Goal: Transaction & Acquisition: Purchase product/service

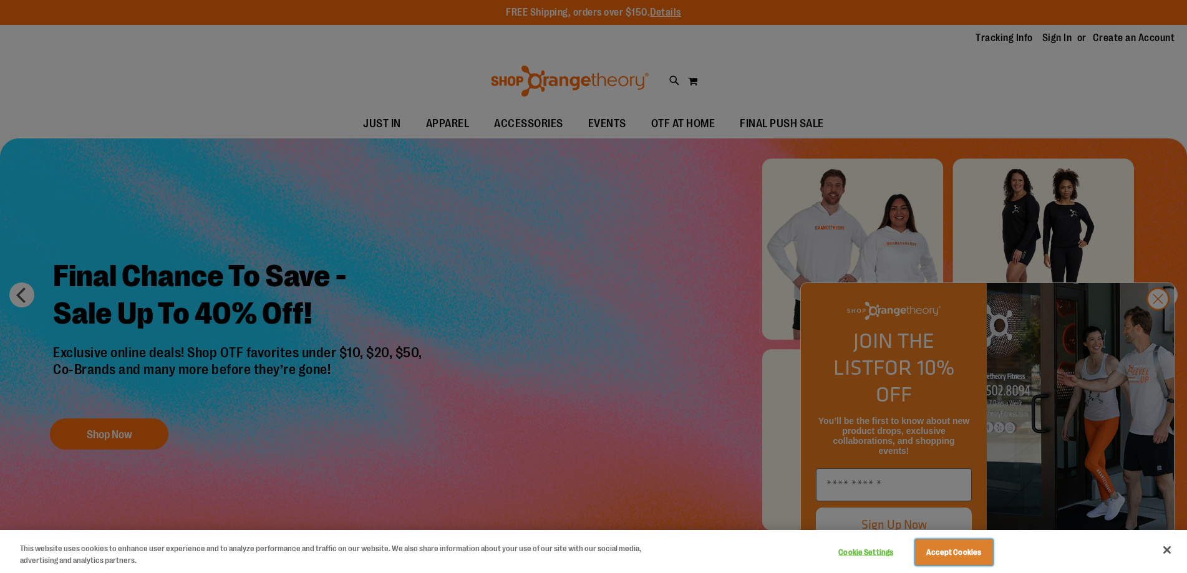
click at [963, 558] on button "Accept Cookies" at bounding box center [954, 553] width 78 height 26
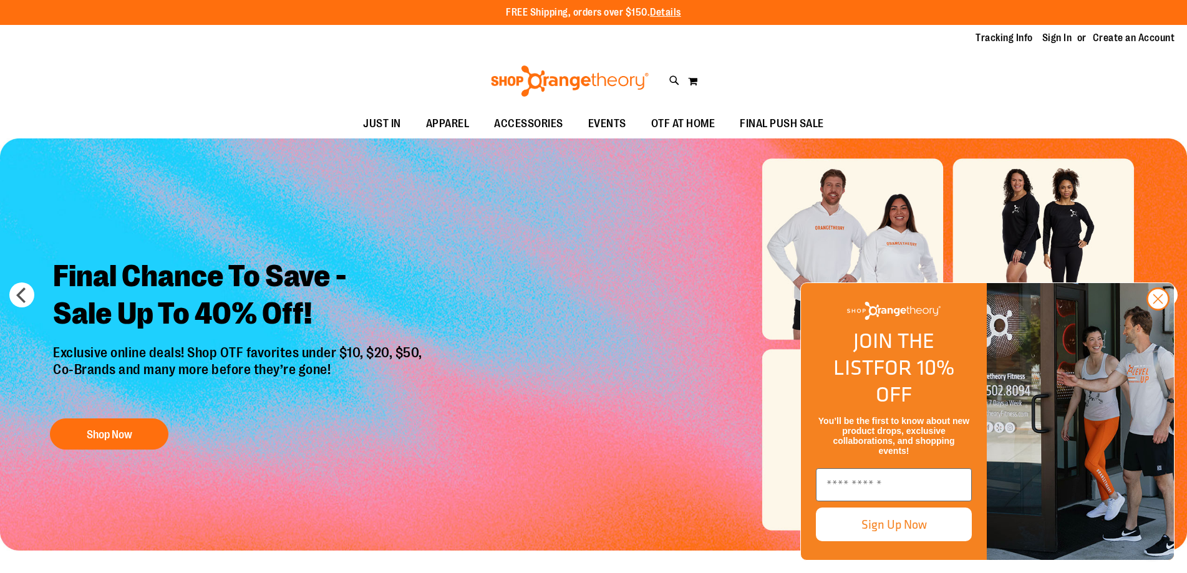
click at [1164, 309] on circle "Close dialog" at bounding box center [1158, 299] width 21 height 21
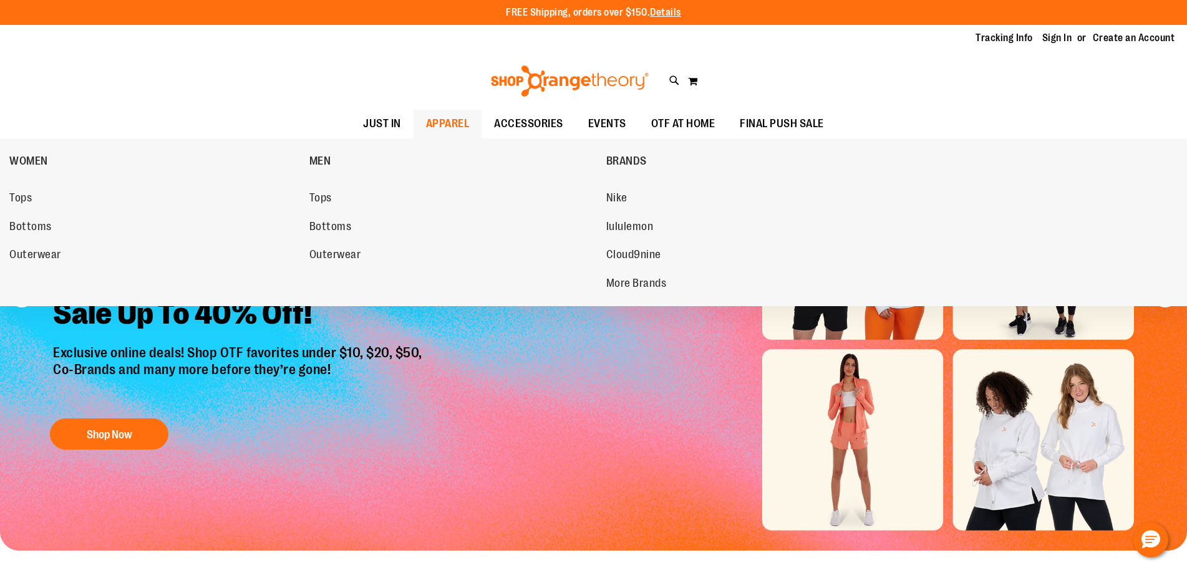
click at [432, 124] on span "APPAREL" at bounding box center [448, 124] width 44 height 28
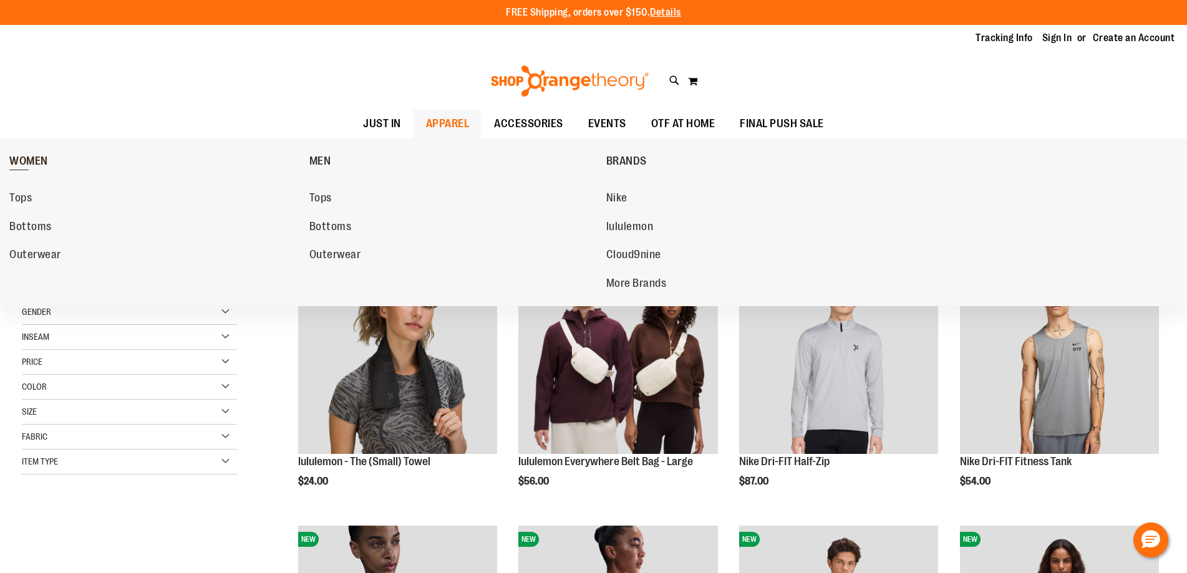
click at [39, 163] on span "WOMEN" at bounding box center [28, 163] width 39 height 16
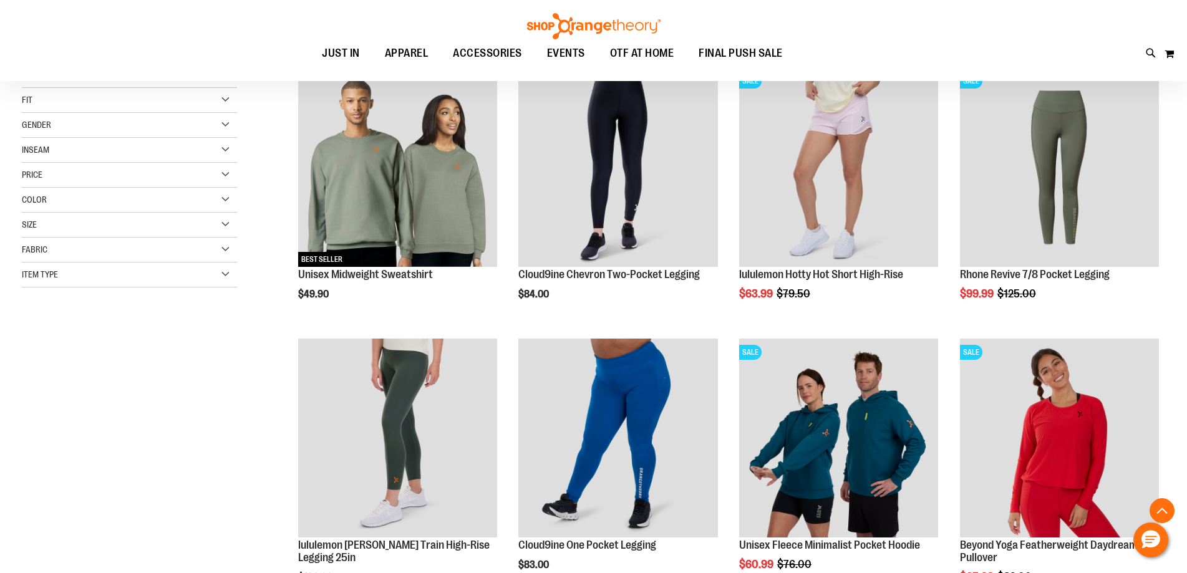
scroll to position [374, 0]
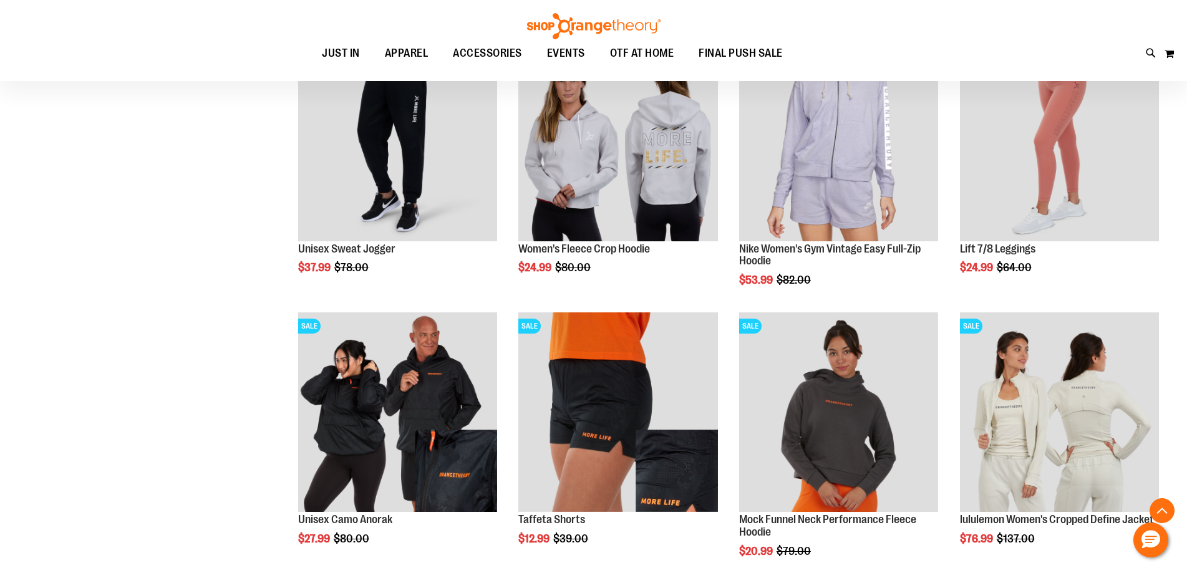
scroll to position [1122, 0]
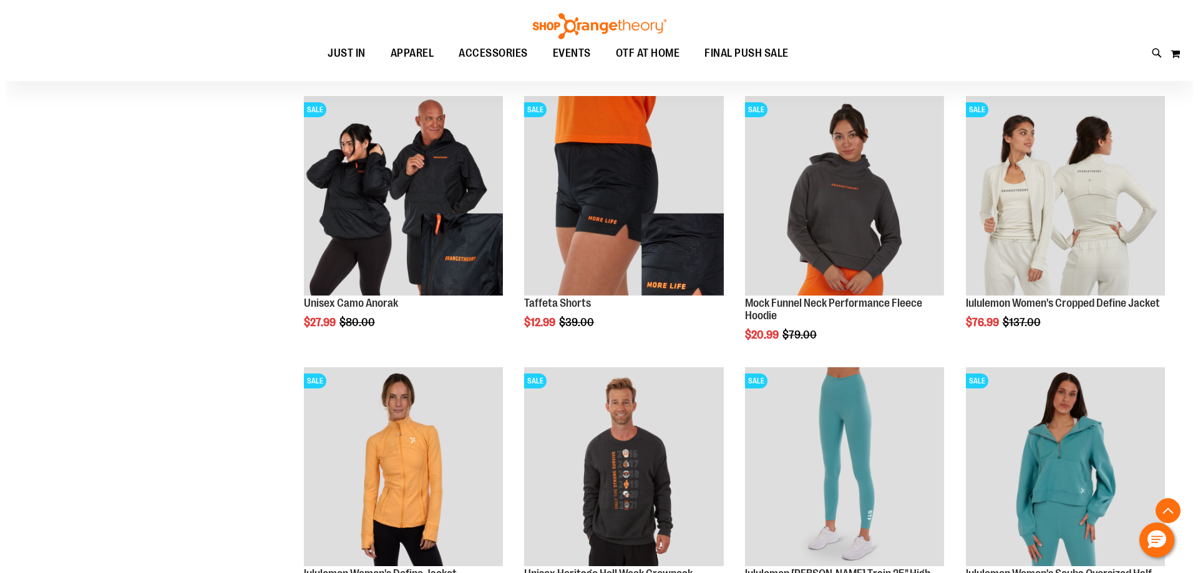
scroll to position [1372, 0]
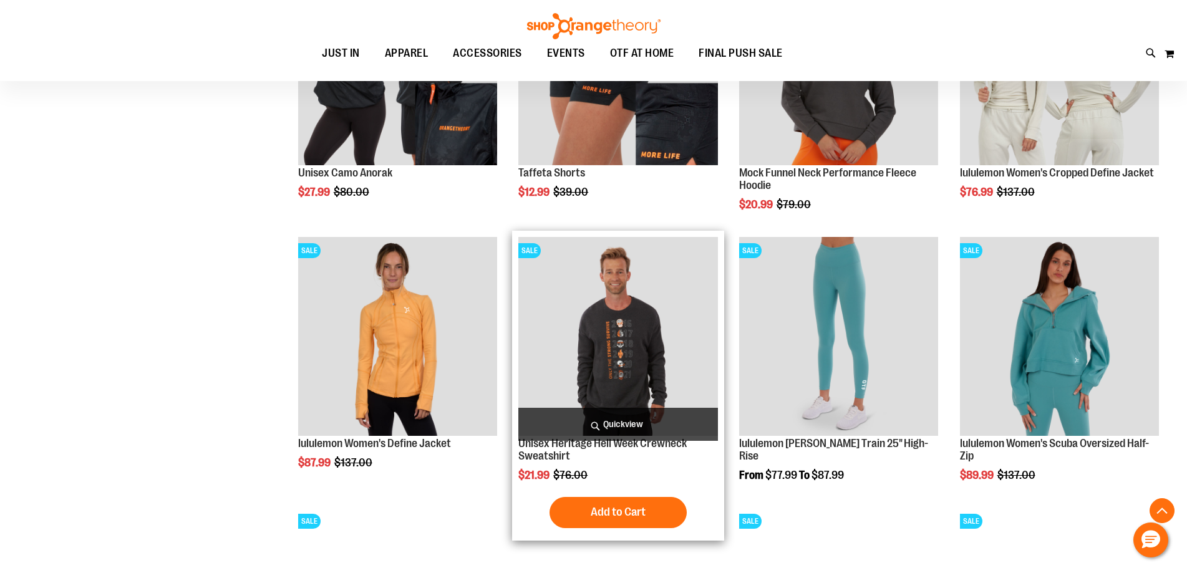
click at [620, 422] on span "Quickview" at bounding box center [617, 424] width 199 height 33
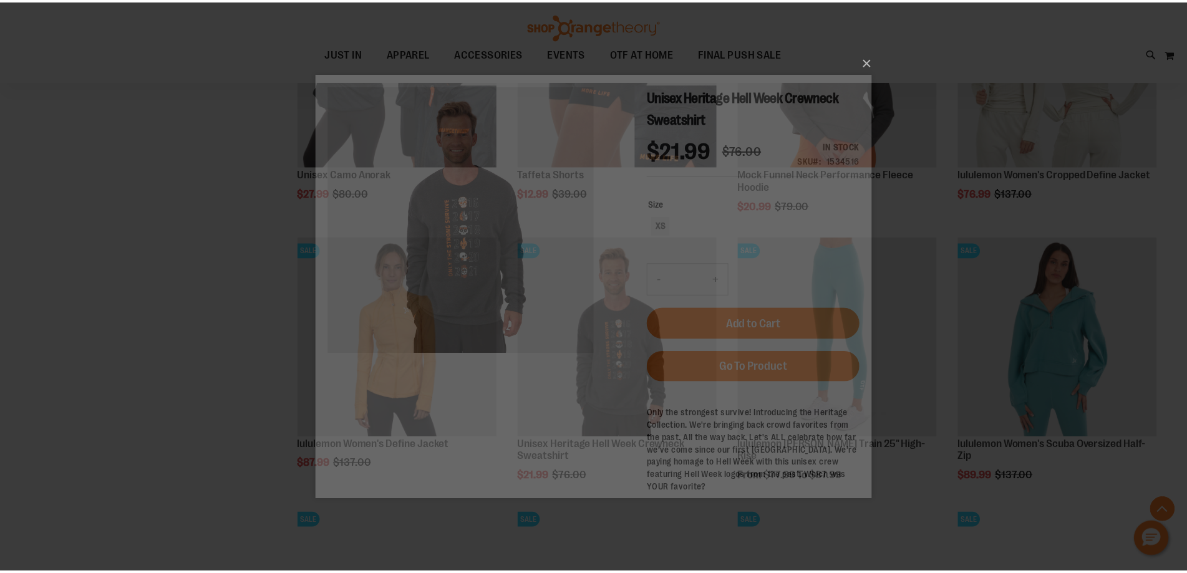
scroll to position [0, 0]
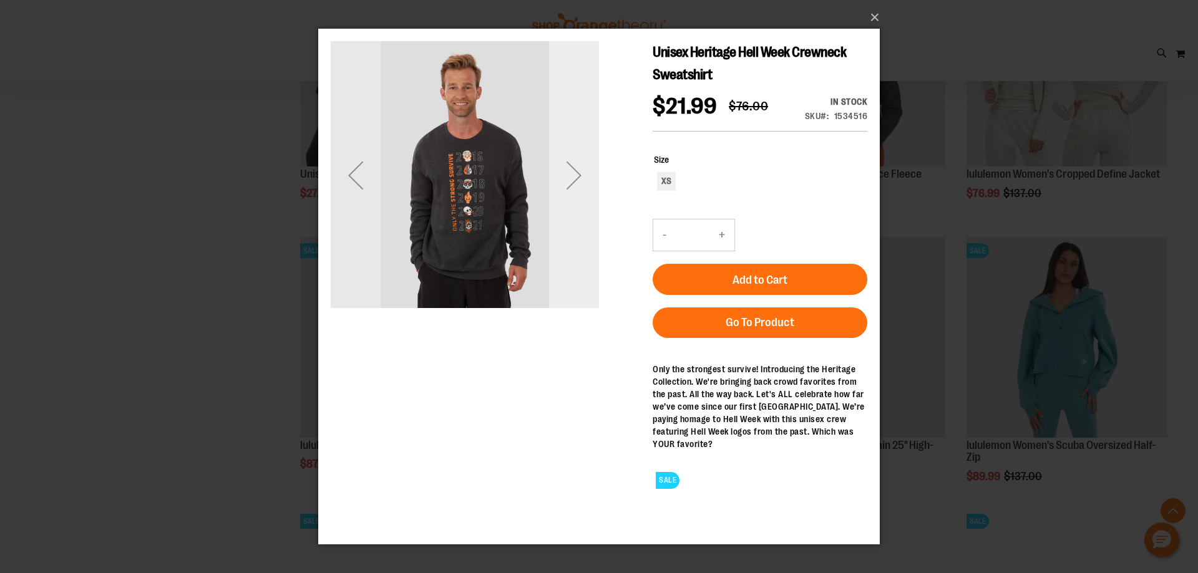
click at [582, 172] on div "Next" at bounding box center [574, 175] width 50 height 50
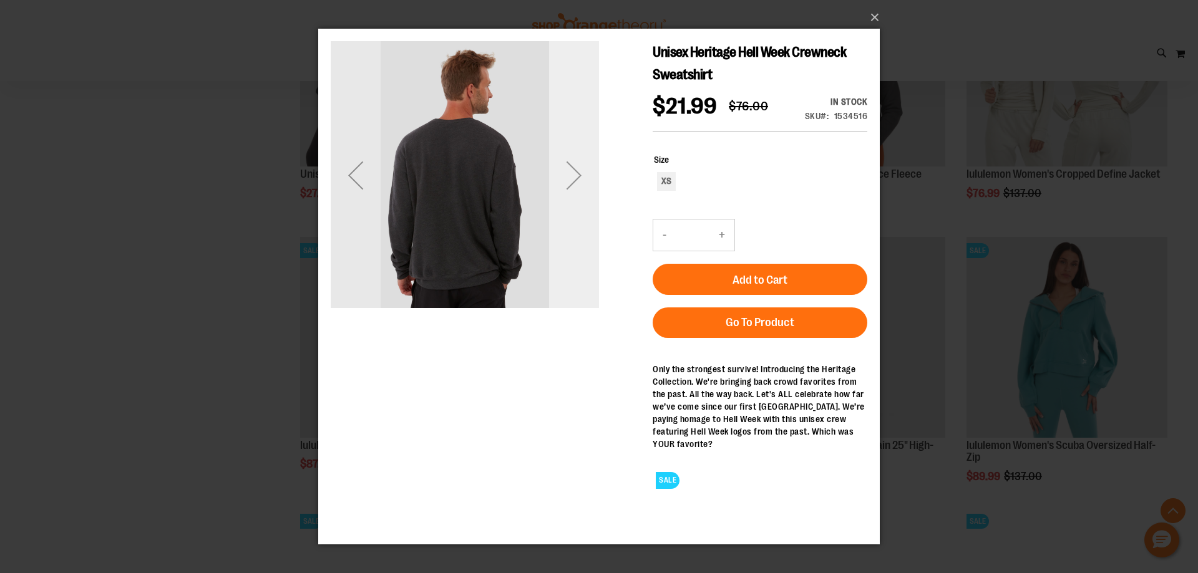
click at [581, 173] on div "Next" at bounding box center [574, 175] width 50 height 50
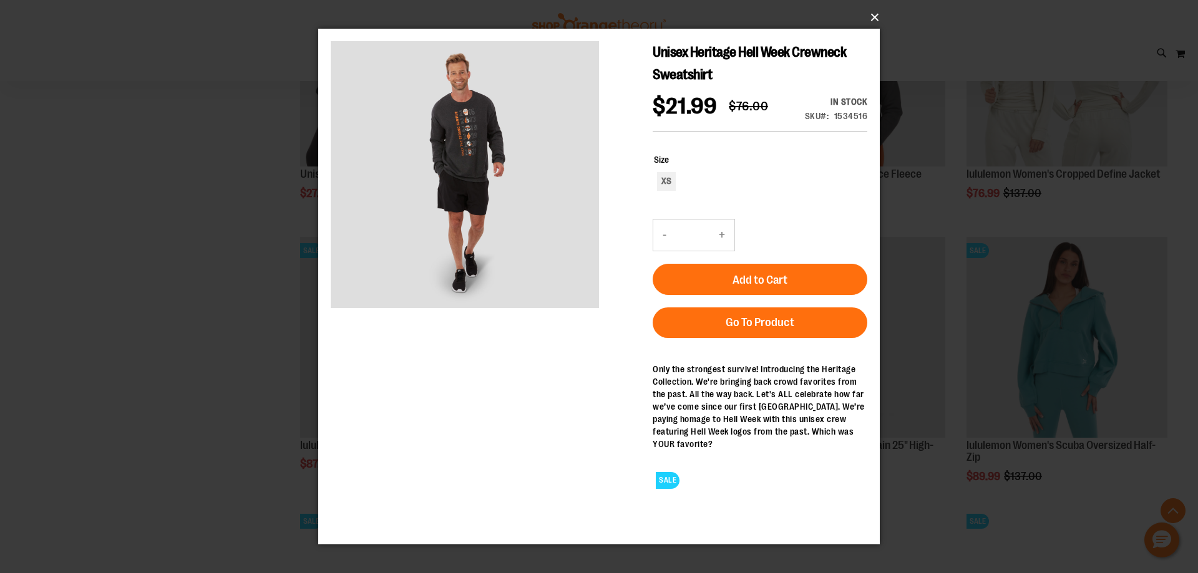
click at [875, 16] on button "×" at bounding box center [603, 17] width 562 height 27
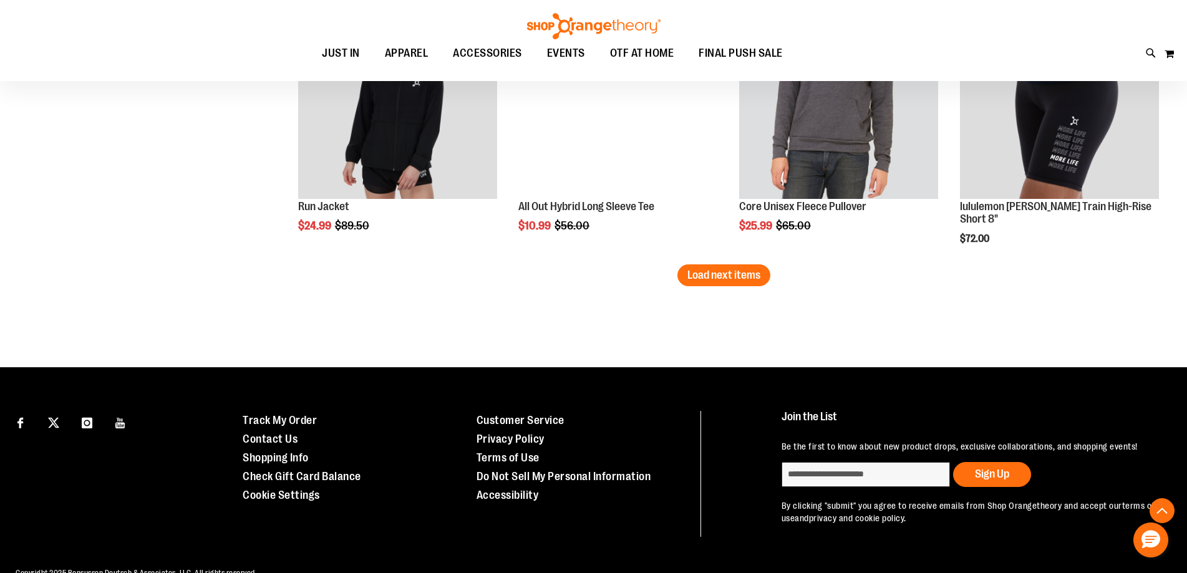
scroll to position [2433, 0]
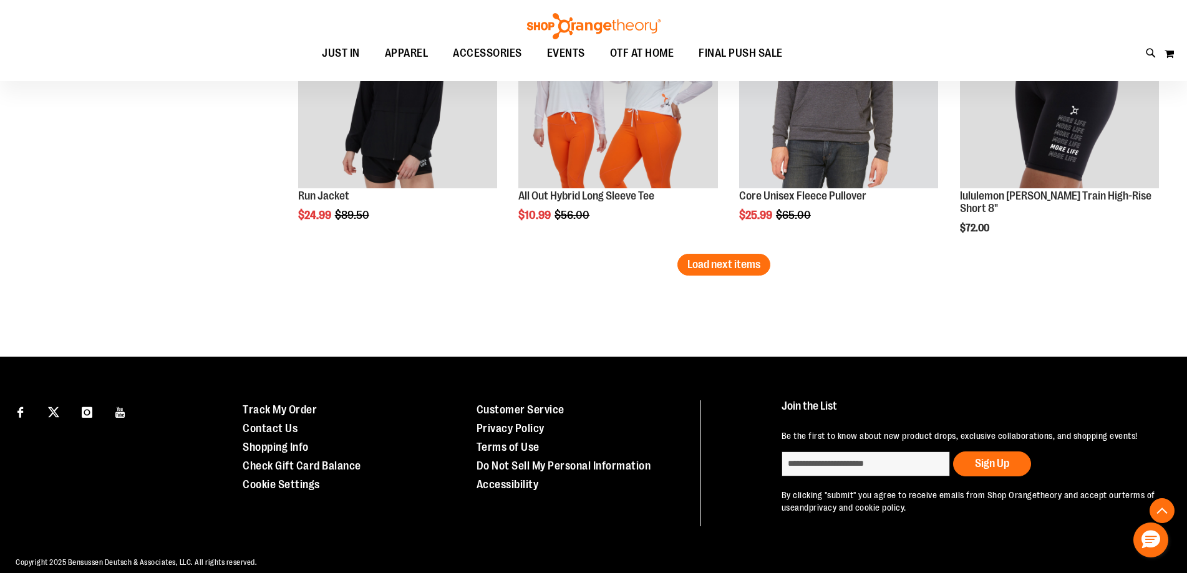
click at [755, 270] on span "Load next items" at bounding box center [724, 264] width 73 height 12
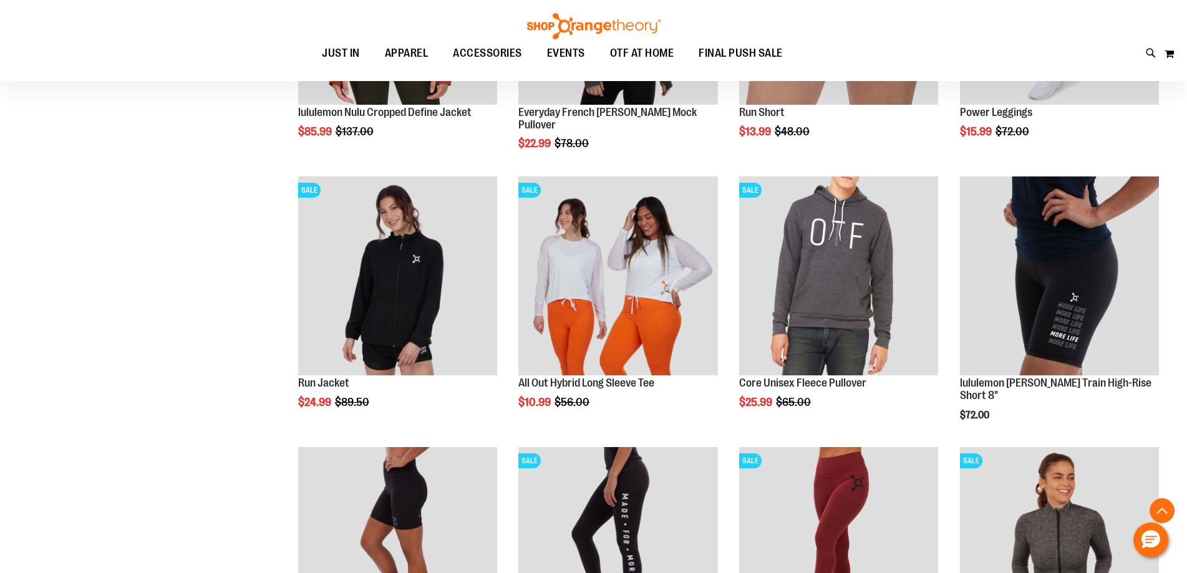
scroll to position [2370, 0]
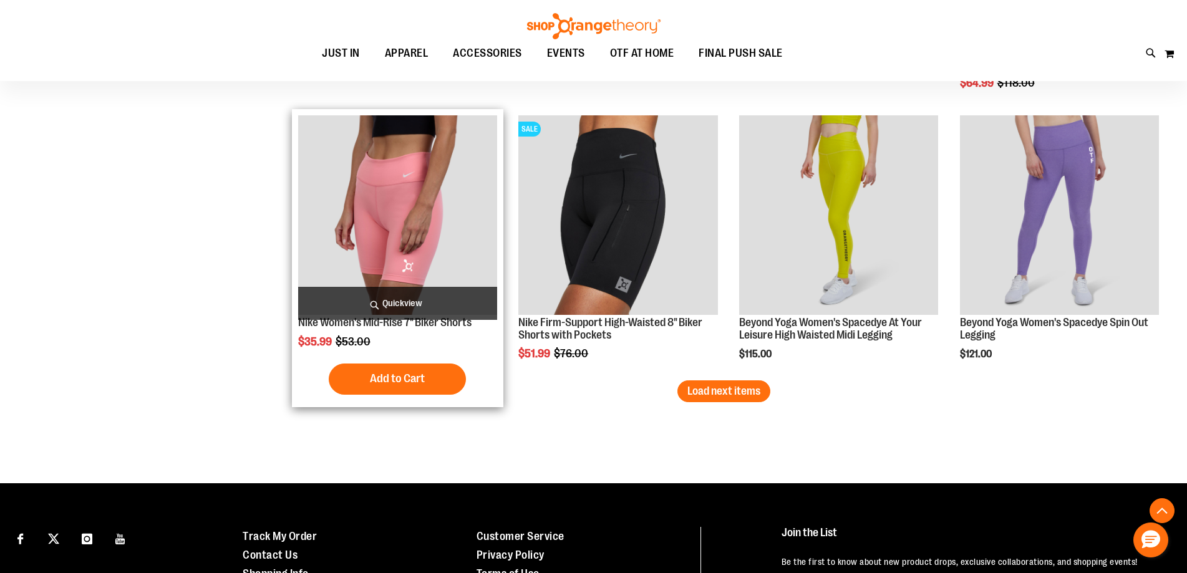
scroll to position [3181, 0]
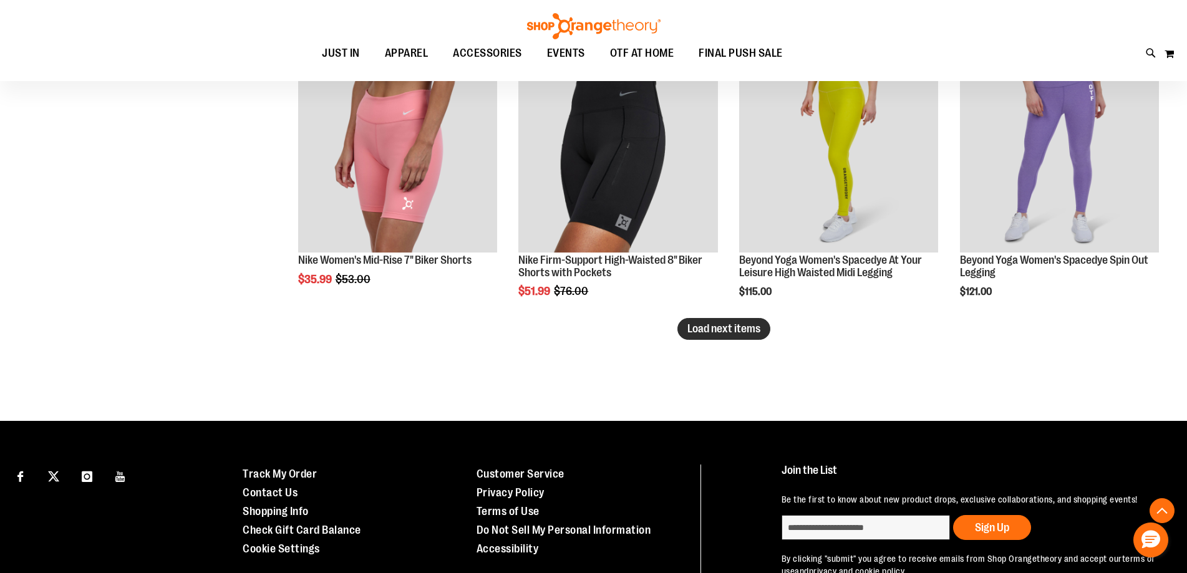
click at [701, 334] on span "Load next items" at bounding box center [724, 329] width 73 height 12
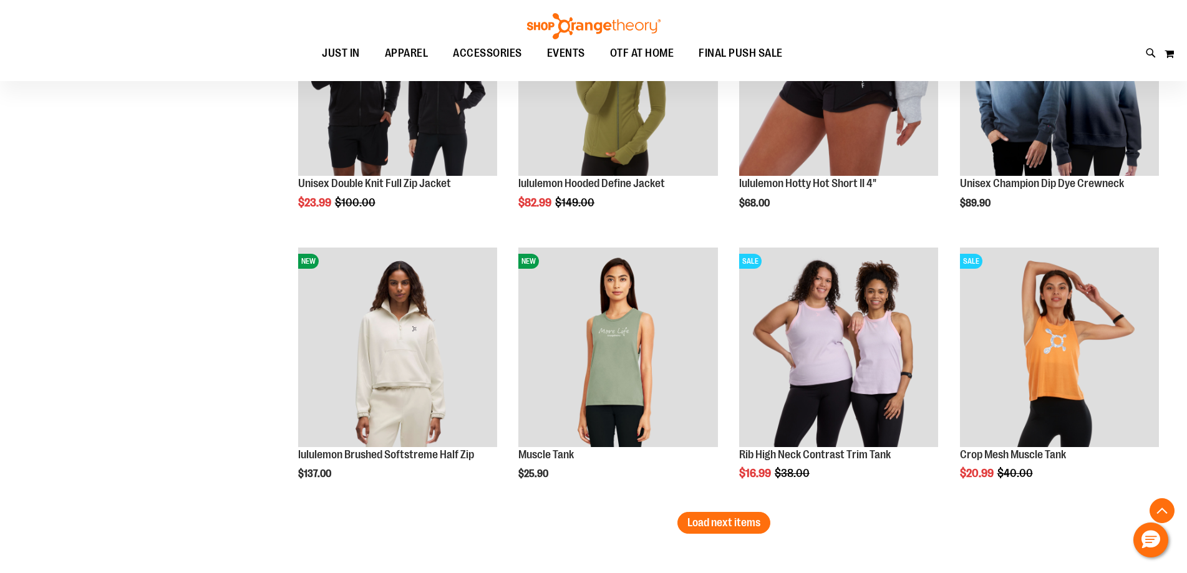
scroll to position [3805, 0]
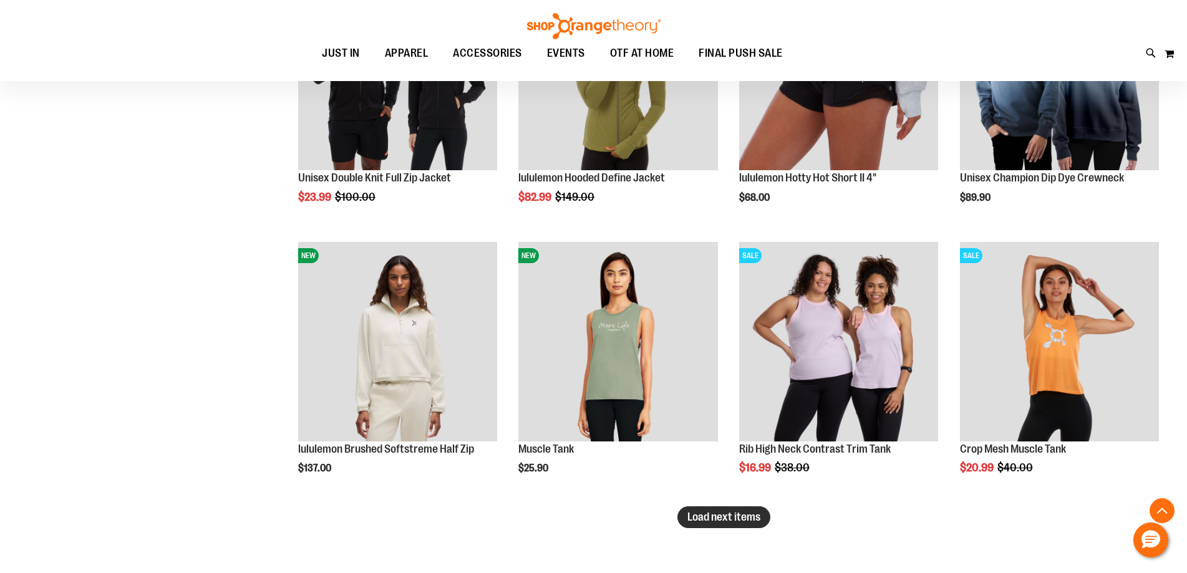
click at [732, 512] on span "Load next items" at bounding box center [724, 517] width 73 height 12
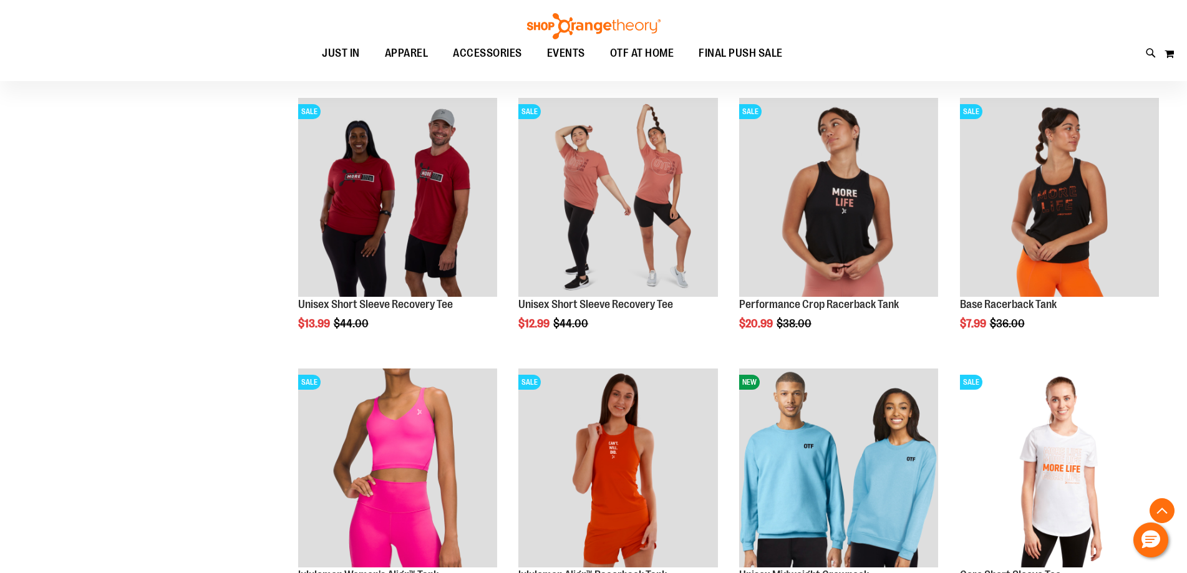
scroll to position [4679, 0]
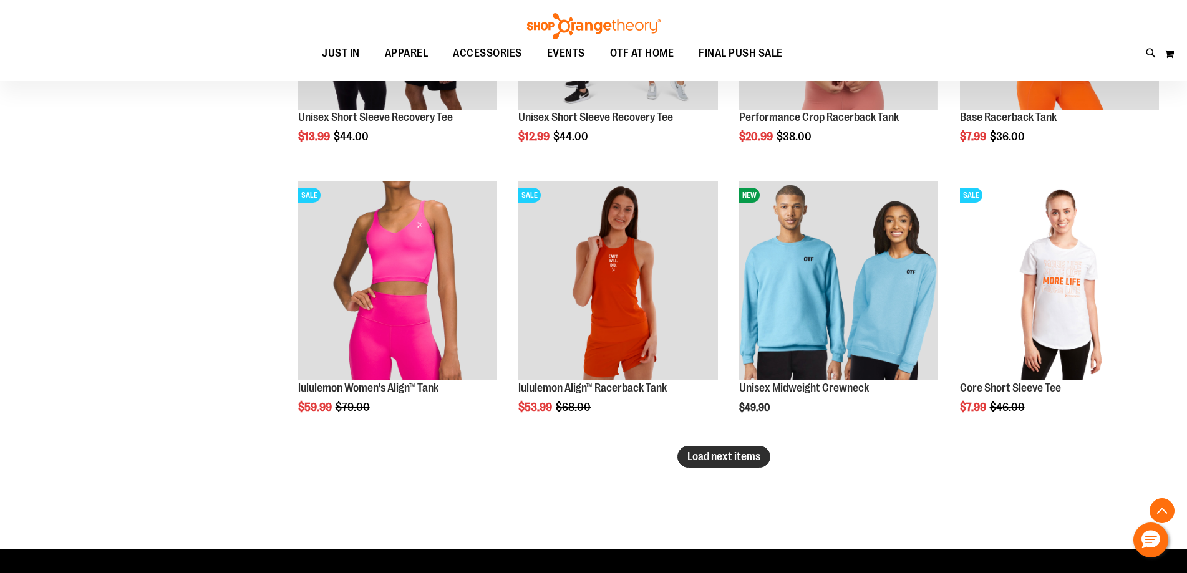
click at [723, 463] on span "Load next items" at bounding box center [724, 456] width 73 height 12
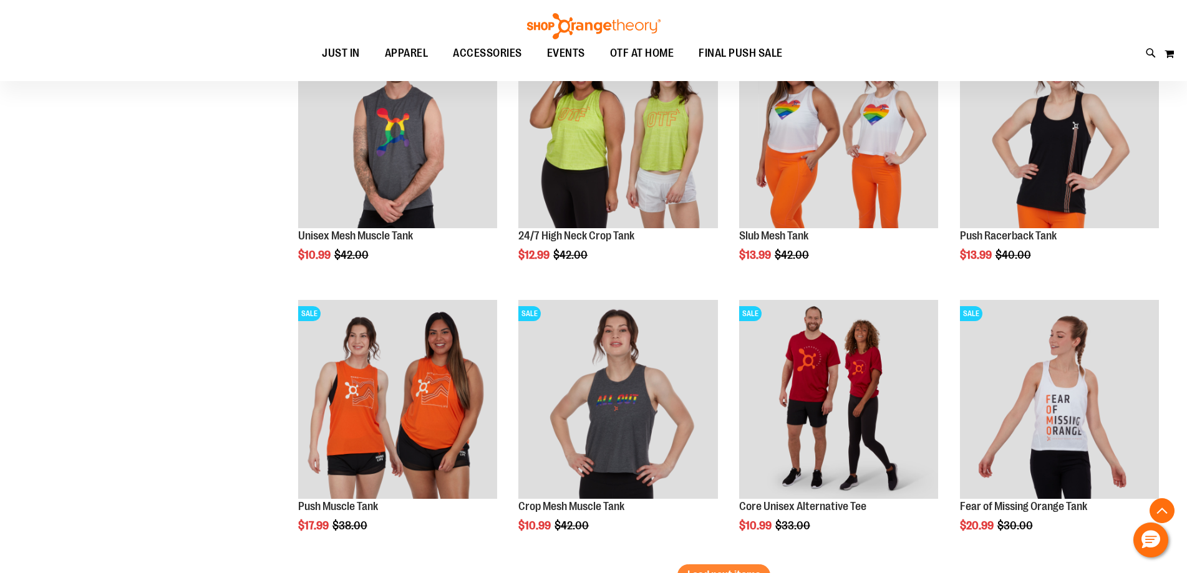
scroll to position [5427, 0]
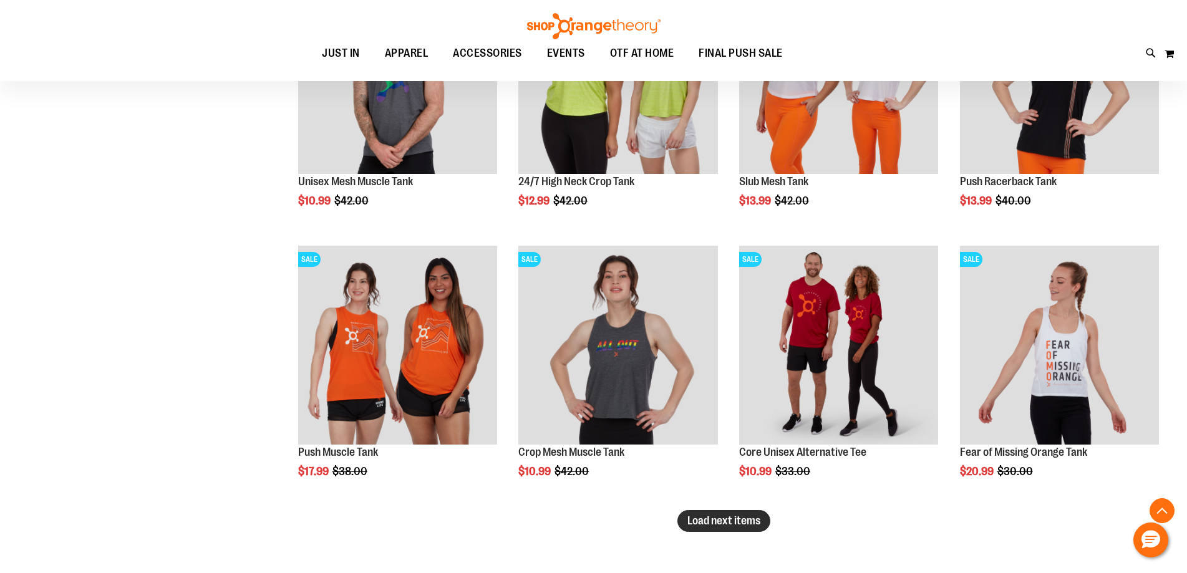
click at [744, 520] on span "Load next items" at bounding box center [724, 521] width 73 height 12
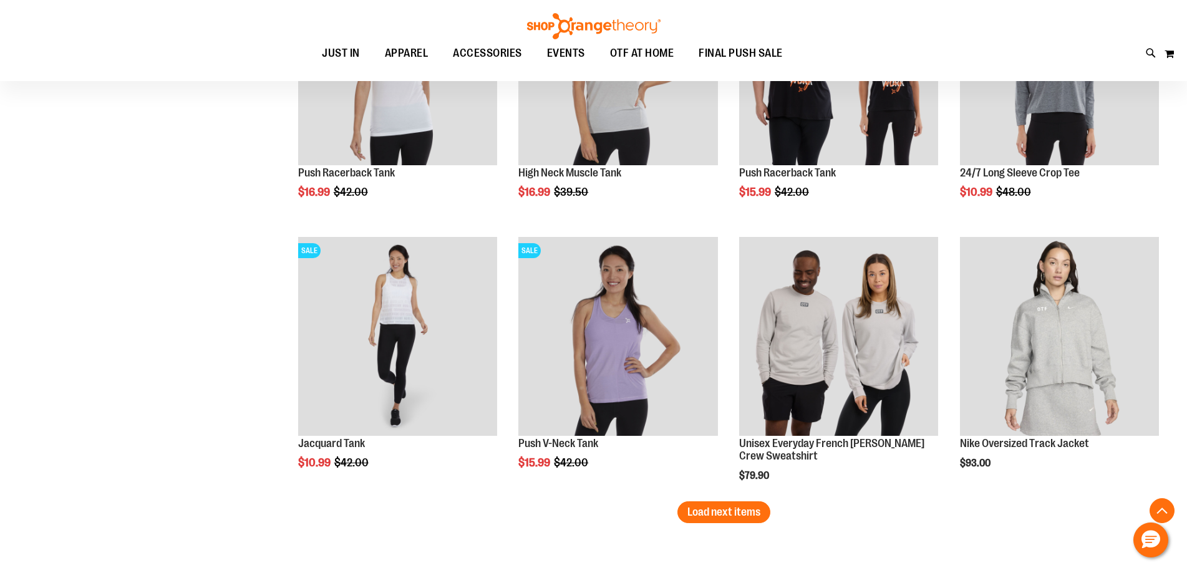
scroll to position [6363, 0]
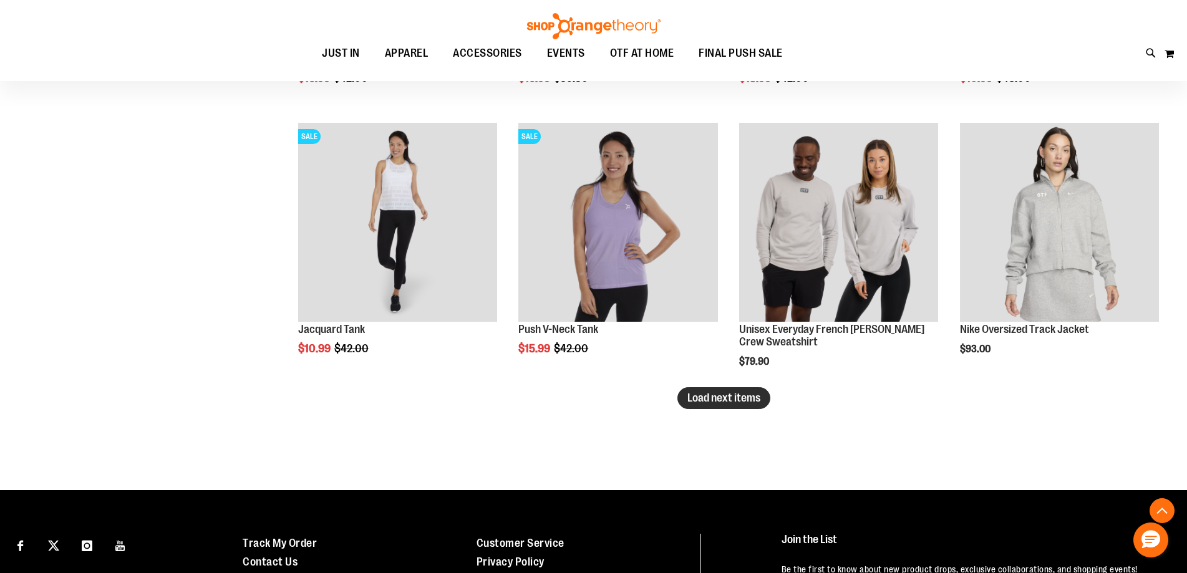
click at [750, 407] on button "Load next items" at bounding box center [724, 398] width 93 height 22
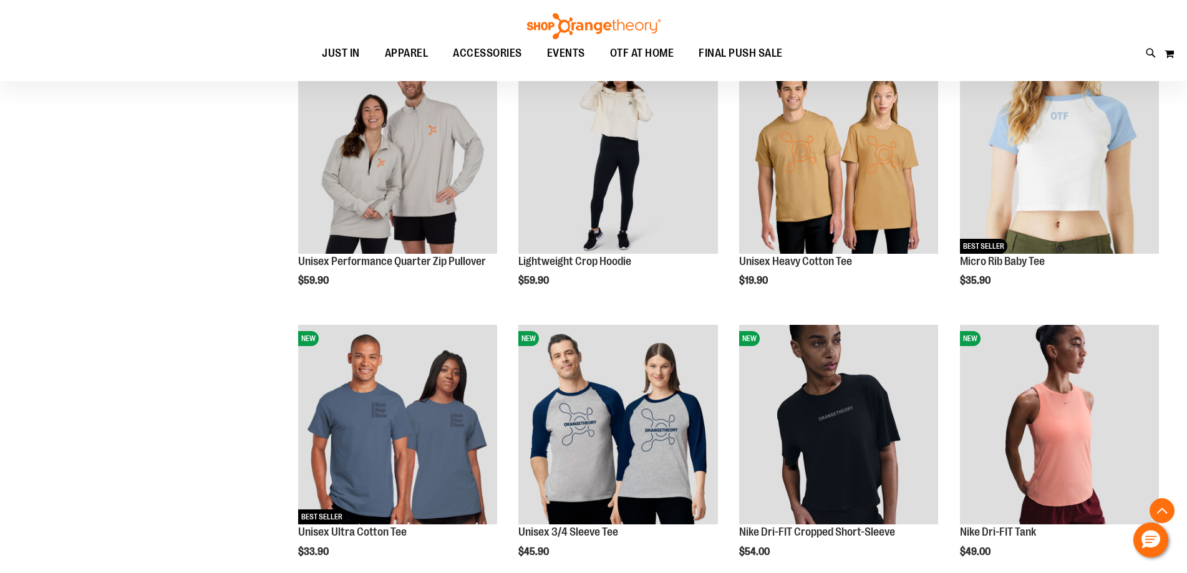
scroll to position [7050, 0]
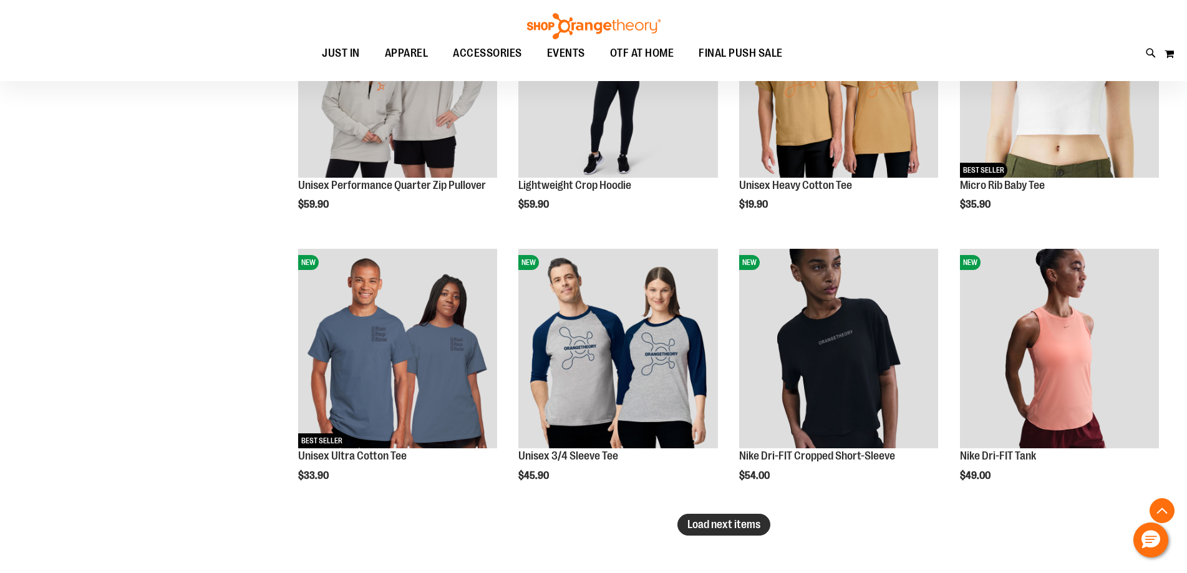
click at [706, 530] on span "Load next items" at bounding box center [724, 524] width 73 height 12
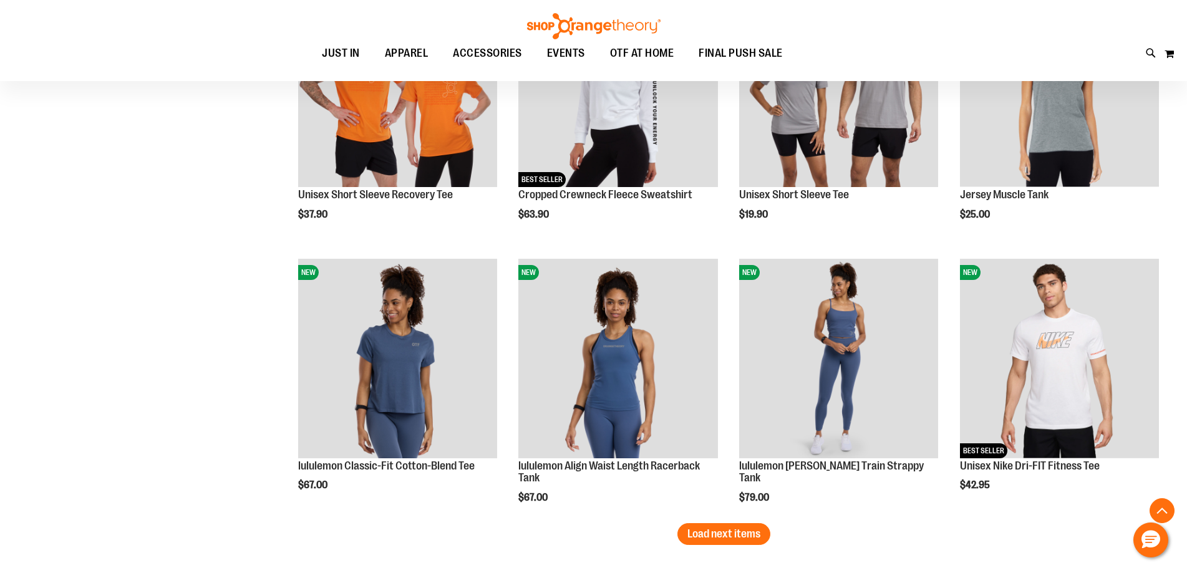
scroll to position [7923, 0]
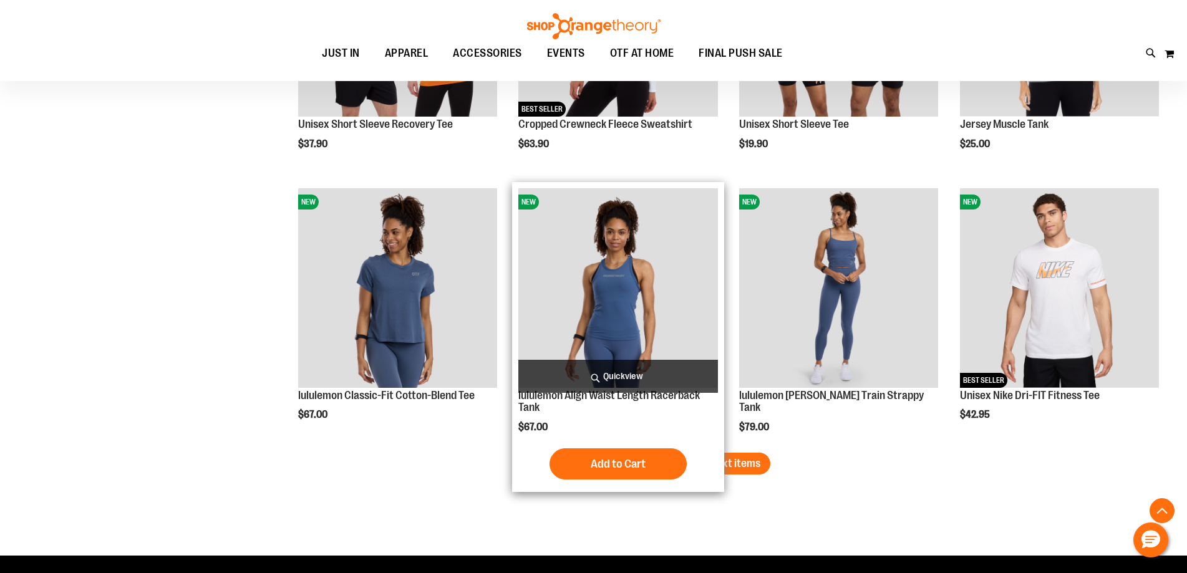
click at [736, 467] on span "Load next items" at bounding box center [724, 463] width 73 height 12
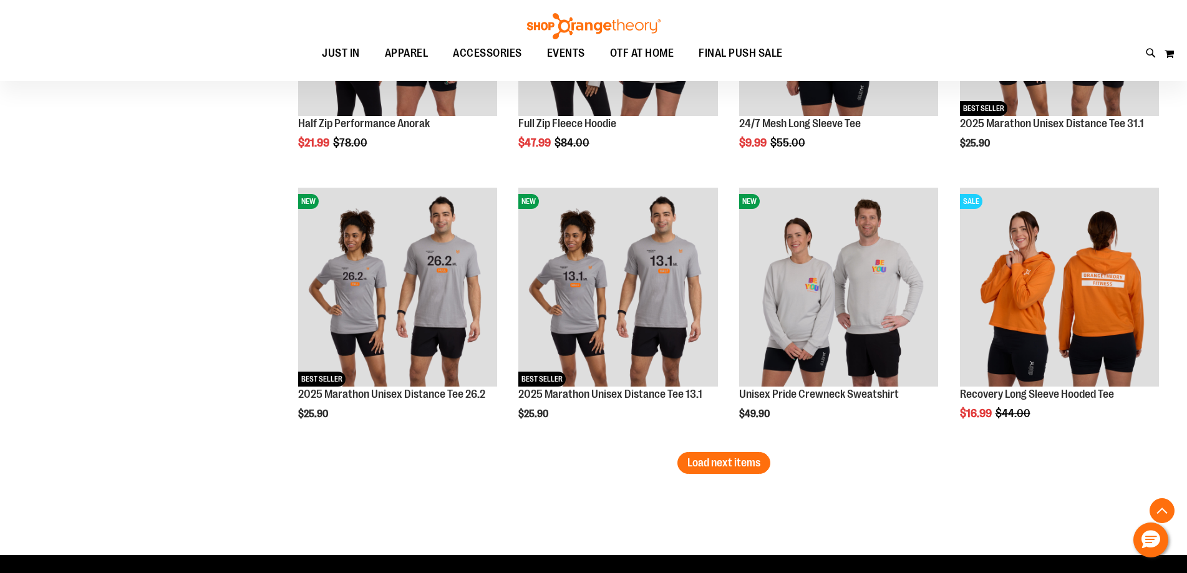
scroll to position [8796, 0]
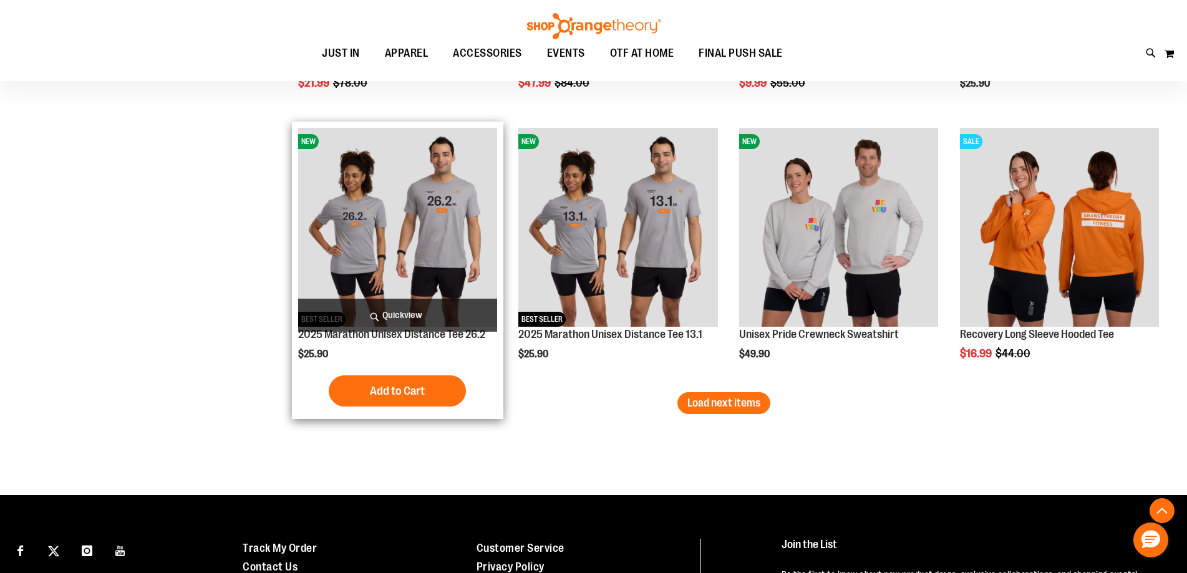
drag, startPoint x: 729, startPoint y: 407, endPoint x: 380, endPoint y: 362, distance: 352.3
click at [726, 405] on span "Load next items" at bounding box center [724, 403] width 73 height 12
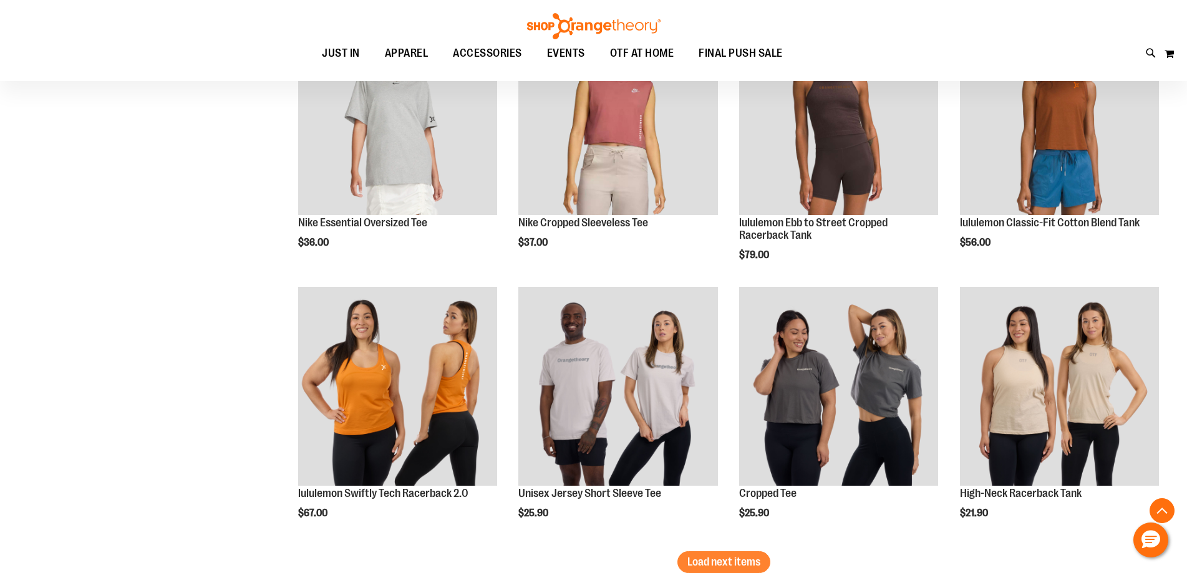
scroll to position [9545, 0]
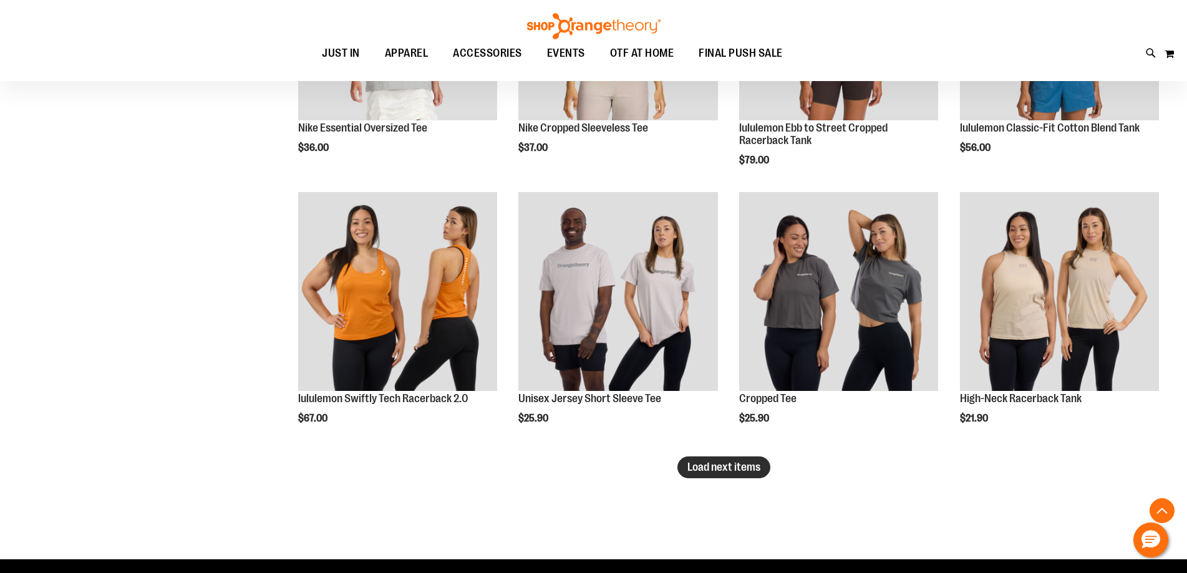
click at [728, 475] on button "Load next items" at bounding box center [724, 468] width 93 height 22
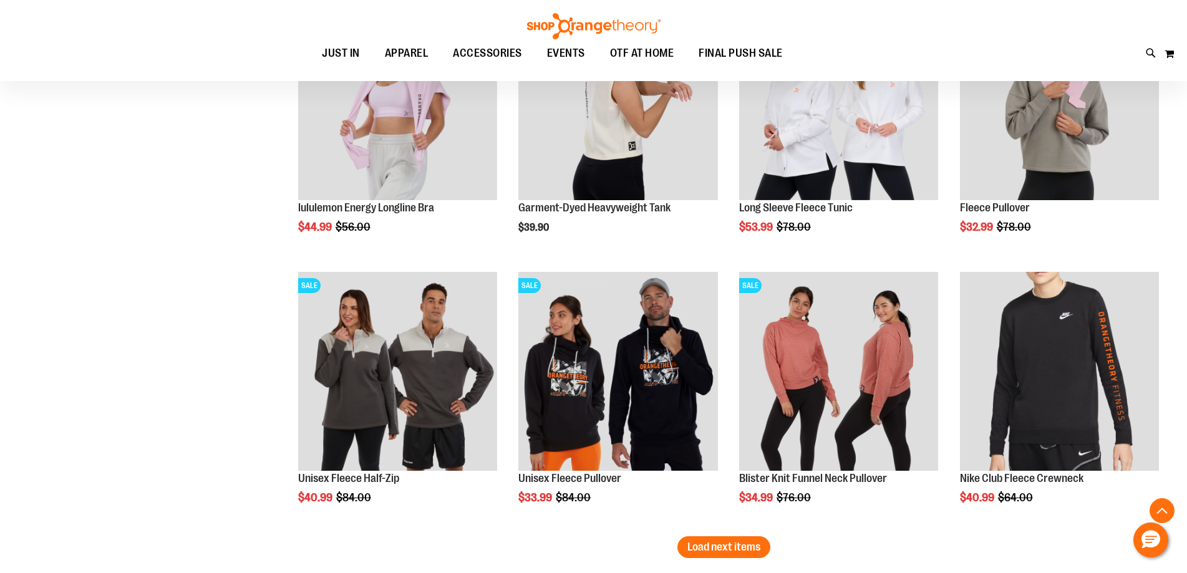
scroll to position [10356, 0]
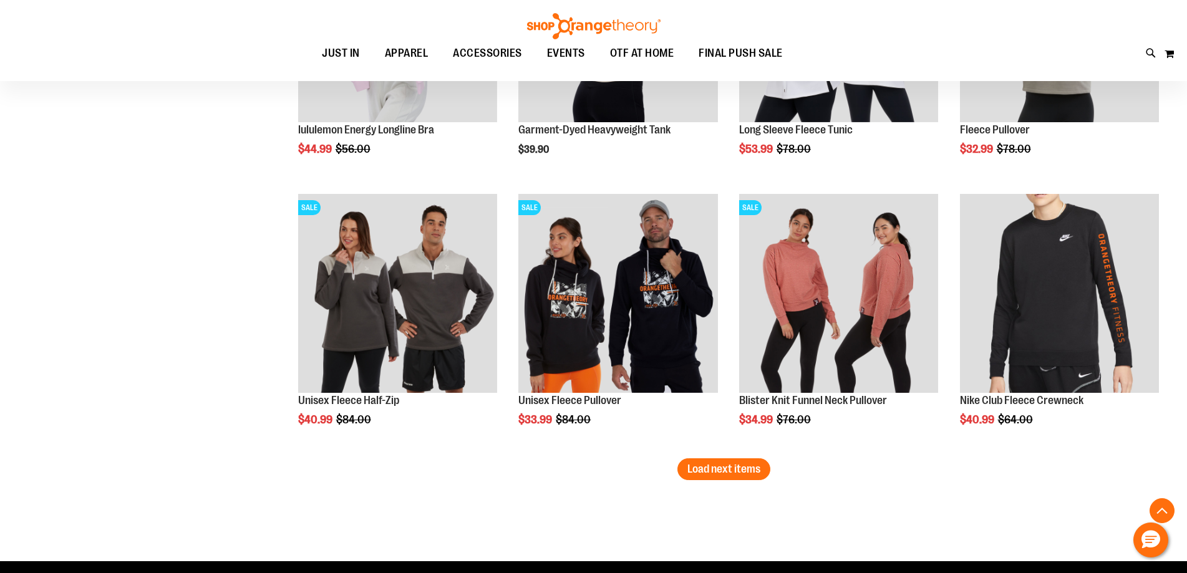
click at [743, 467] on span "Load next items" at bounding box center [724, 469] width 73 height 12
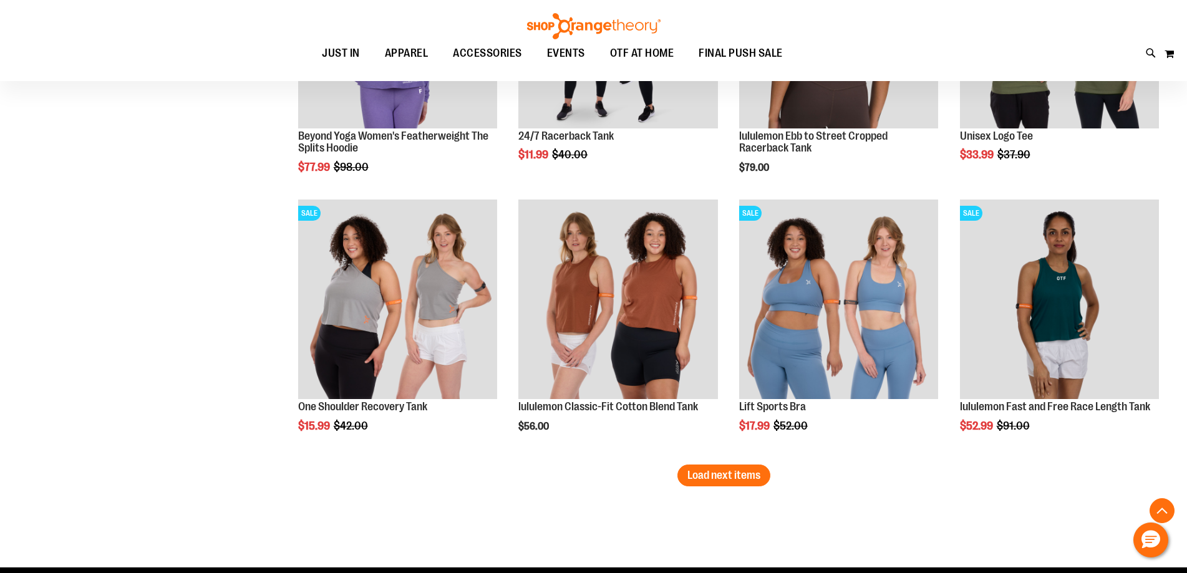
scroll to position [11167, 0]
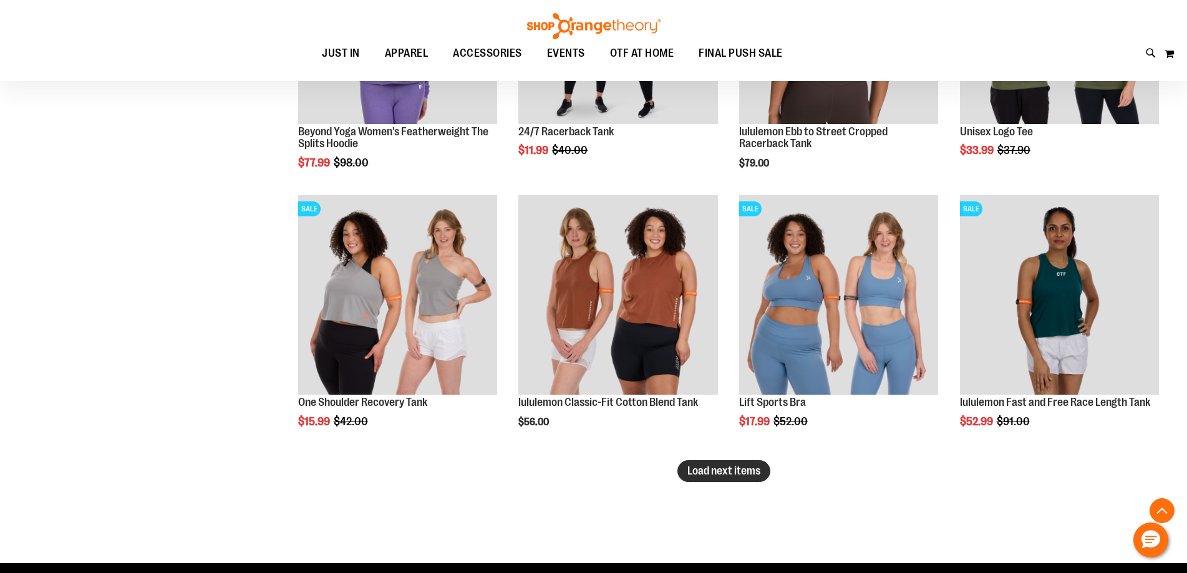
click at [747, 474] on span "Load next items" at bounding box center [724, 471] width 73 height 12
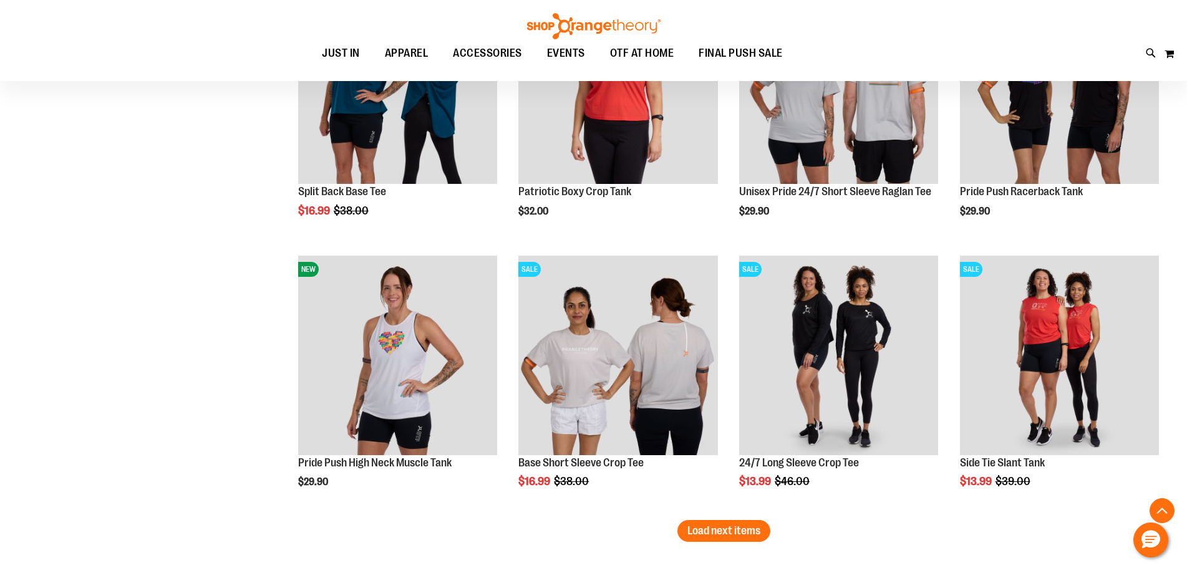
scroll to position [11978, 0]
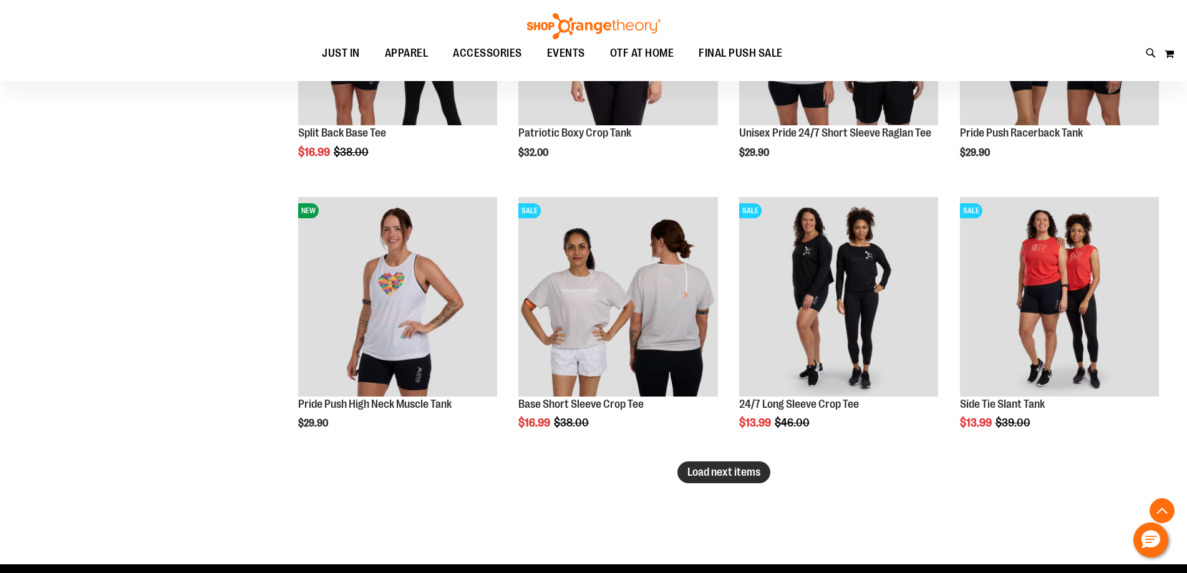
click at [711, 473] on span "Load next items" at bounding box center [724, 472] width 73 height 12
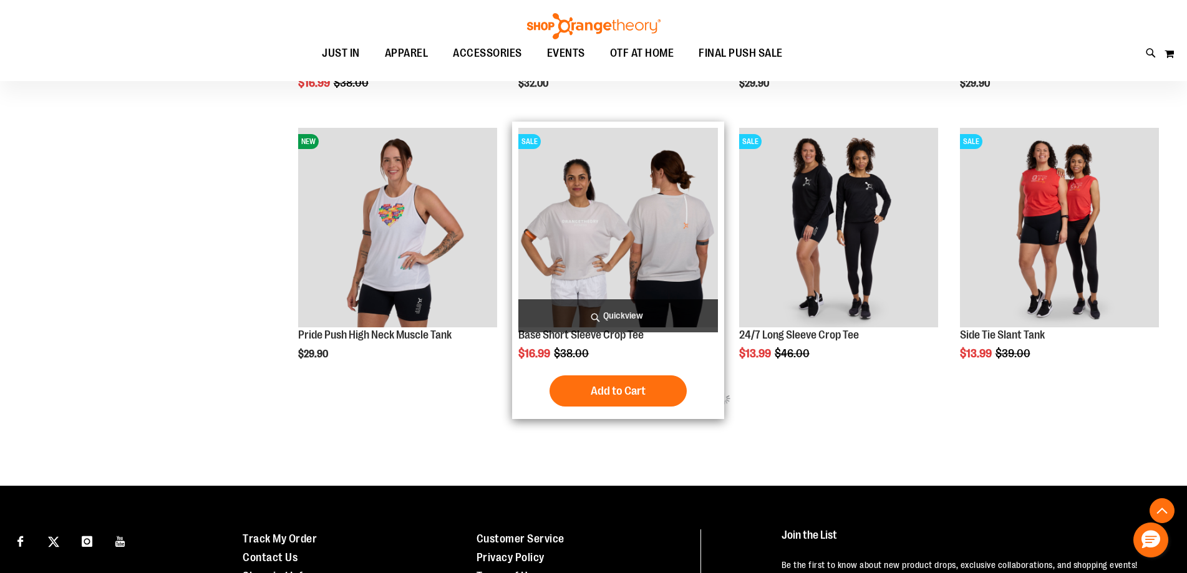
scroll to position [12103, 0]
